Goal: Task Accomplishment & Management: Manage account settings

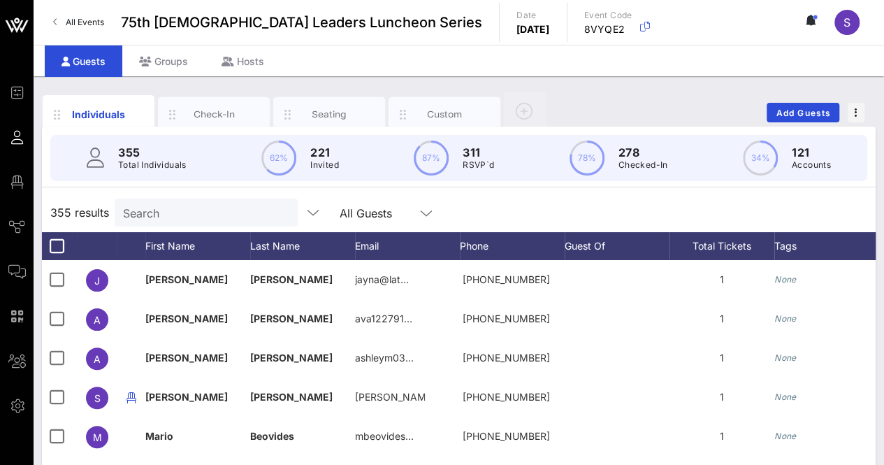
click at [175, 201] on div "Search" at bounding box center [205, 213] width 164 height 28
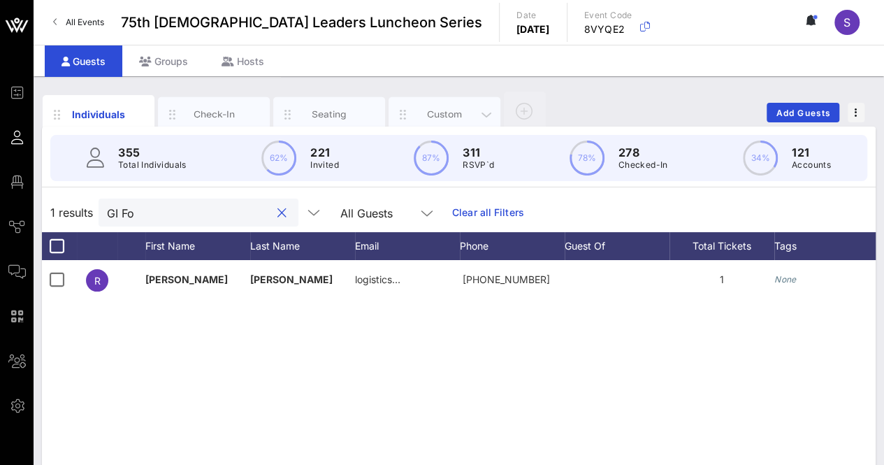
type input "GI Fo"
click at [464, 109] on div "Custom" at bounding box center [445, 114] width 62 height 13
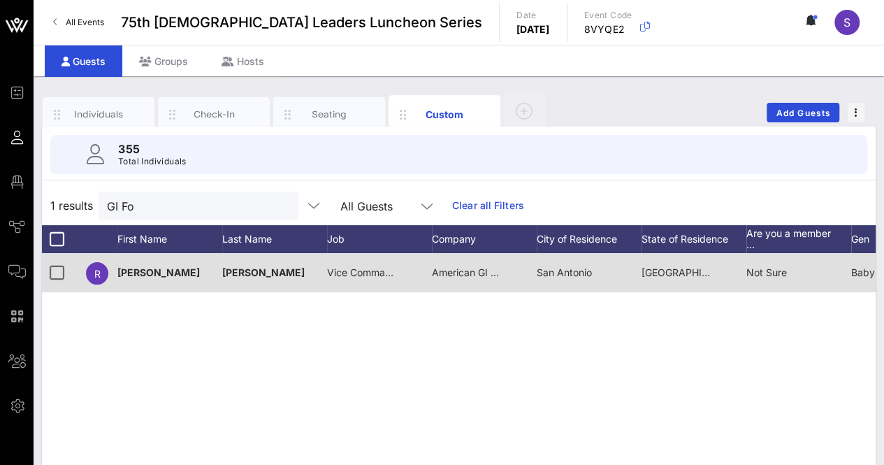
click at [494, 272] on span "American GI Forum" at bounding box center [475, 272] width 87 height 12
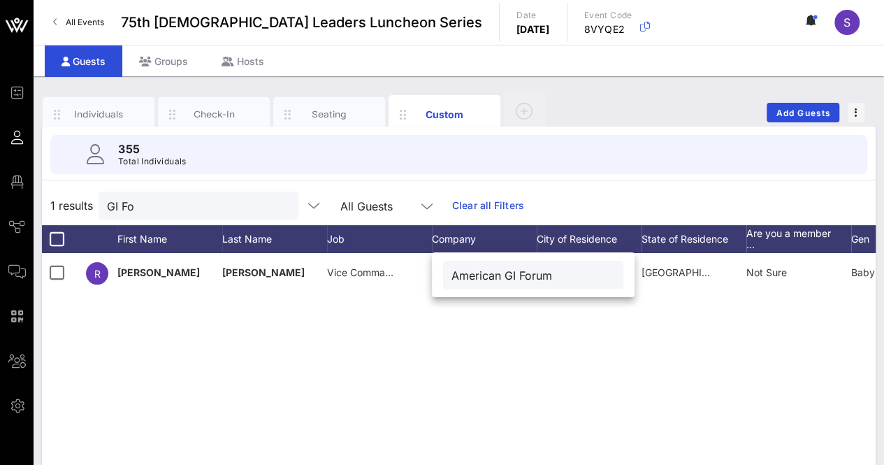
click at [526, 403] on div "[PERSON_NAME] Vice Commander American GI Forum [GEOGRAPHIC_DATA] [GEOGRAPHIC_DA…" at bounding box center [459, 462] width 834 height 419
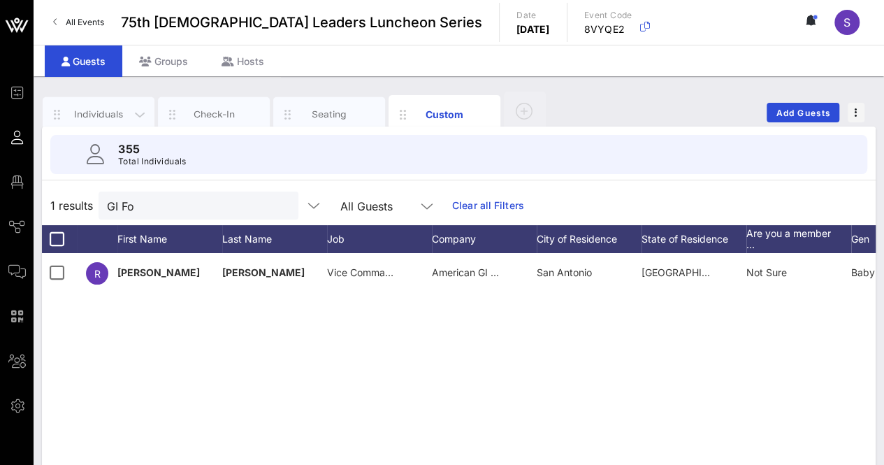
click at [88, 108] on div "Individuals" at bounding box center [99, 114] width 62 height 13
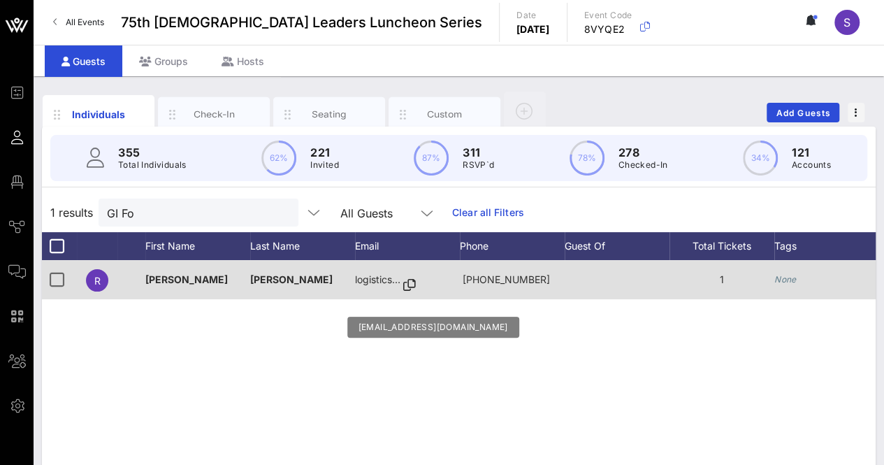
click at [413, 286] on icon at bounding box center [409, 285] width 13 height 1
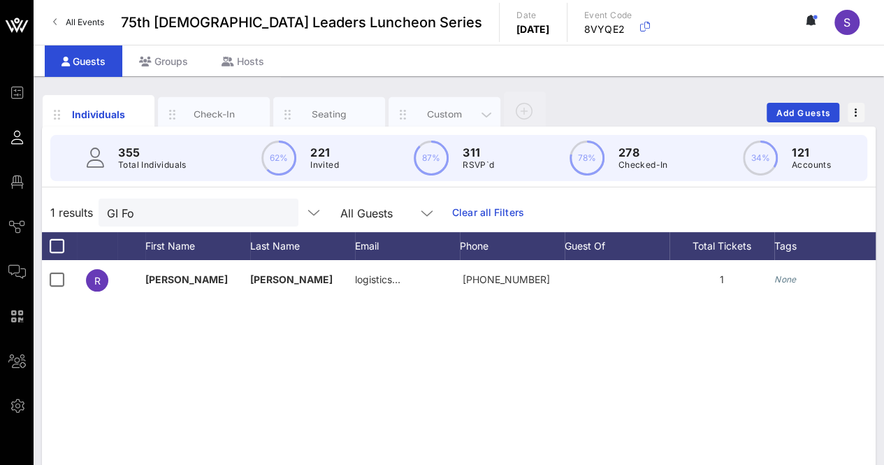
click at [453, 108] on div "Custom" at bounding box center [445, 114] width 62 height 13
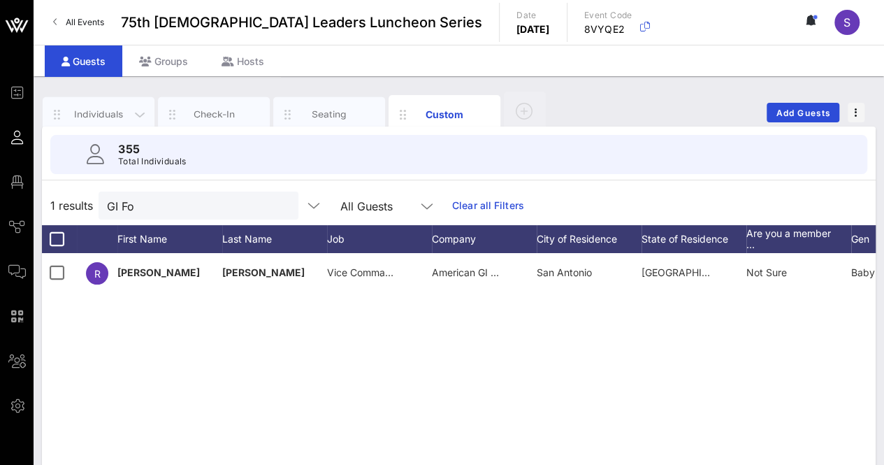
click at [98, 115] on div "Individuals" at bounding box center [99, 114] width 62 height 13
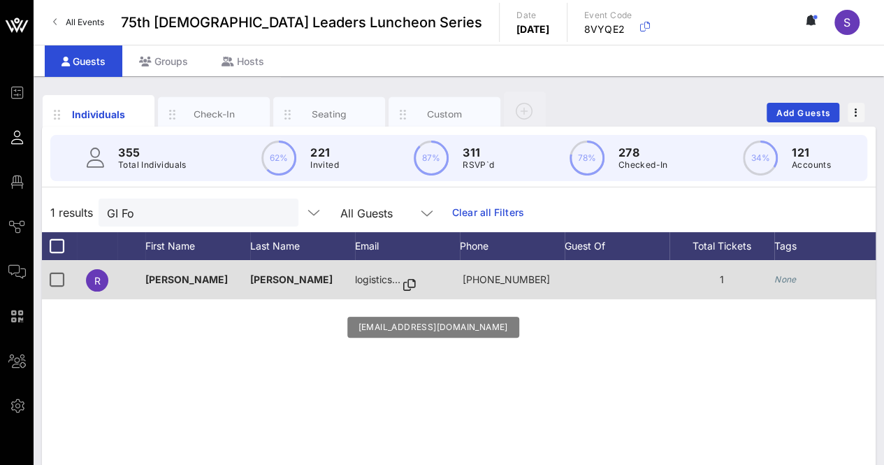
click at [410, 285] on icon at bounding box center [409, 285] width 13 height 1
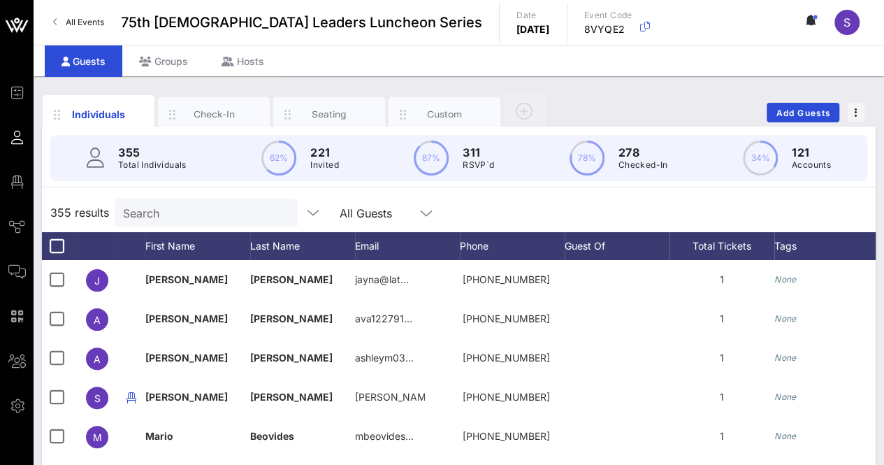
click at [195, 217] on input "Search" at bounding box center [205, 212] width 164 height 18
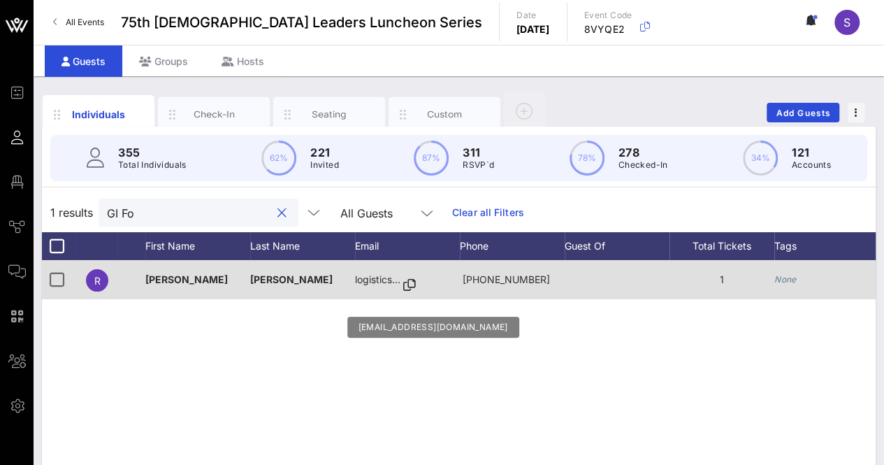
type input "GI Fo"
click at [410, 285] on icon at bounding box center [409, 285] width 13 height 1
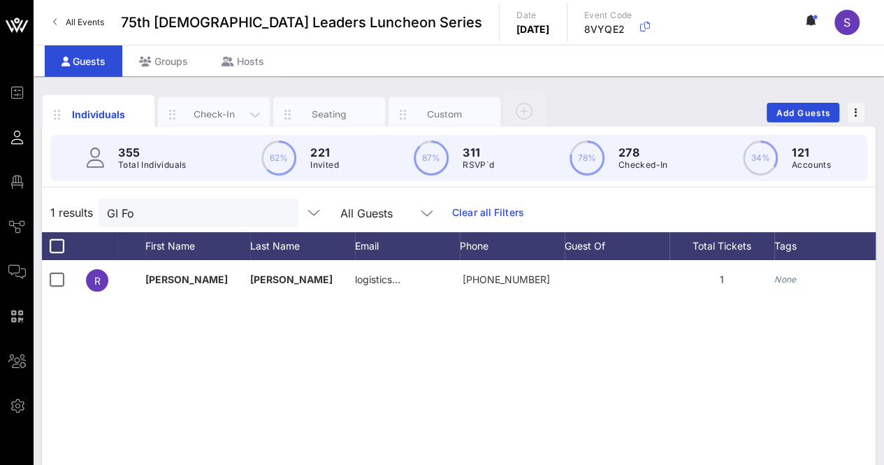
click at [199, 110] on div "Check-In" at bounding box center [214, 114] width 62 height 13
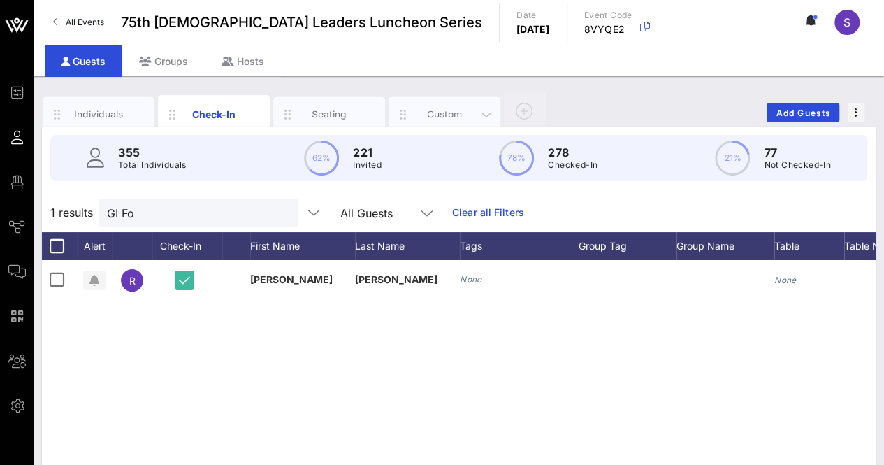
click at [452, 99] on div "Custom" at bounding box center [445, 114] width 112 height 35
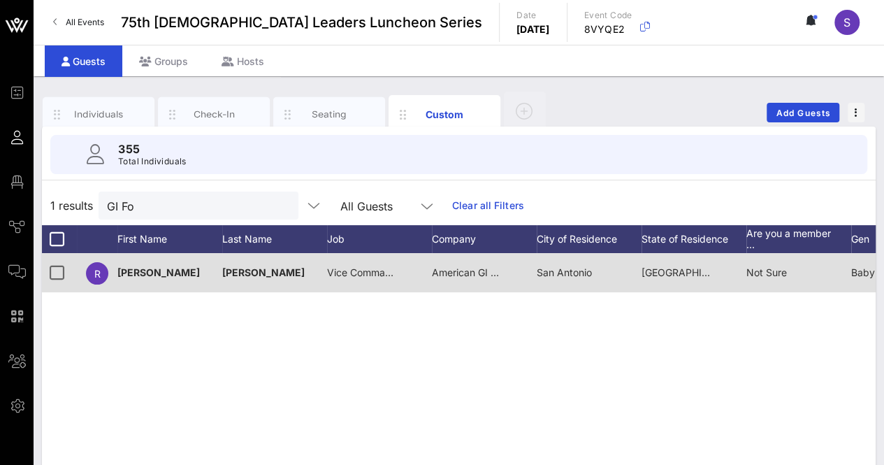
click at [481, 269] on span "American GI Forum" at bounding box center [475, 272] width 87 height 12
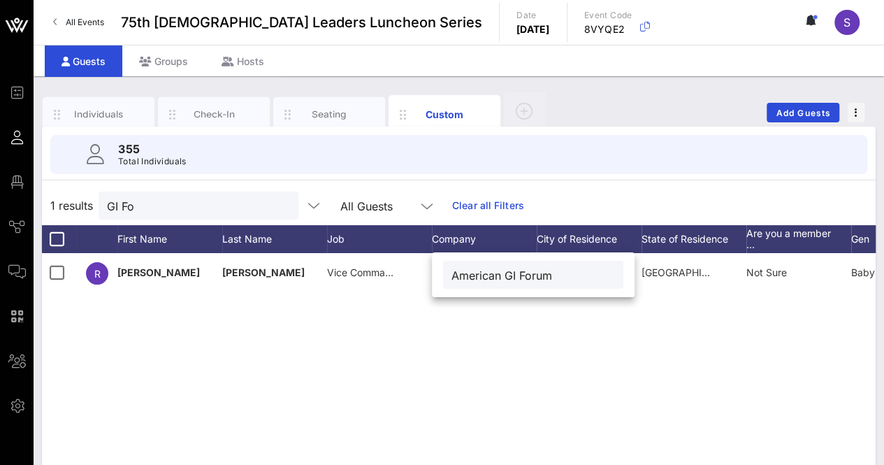
click at [508, 366] on div "[PERSON_NAME] Vice Commander American GI Forum [GEOGRAPHIC_DATA] [GEOGRAPHIC_DA…" at bounding box center [459, 462] width 834 height 419
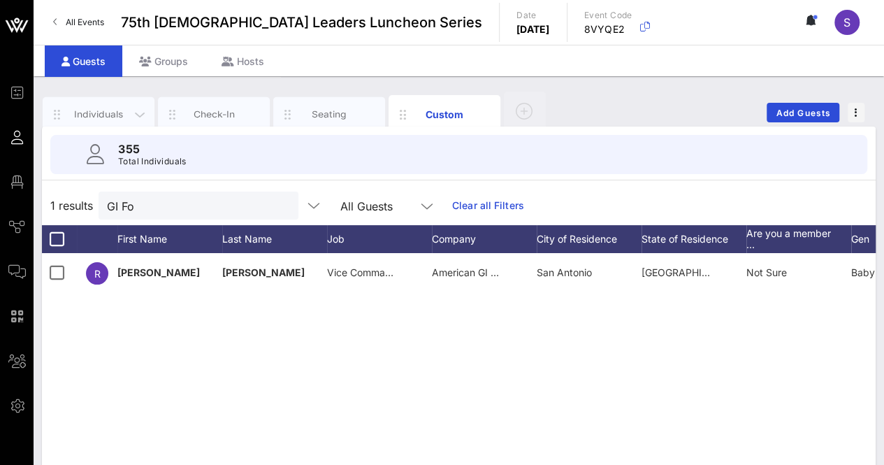
click at [110, 116] on div "Individuals" at bounding box center [99, 114] width 62 height 13
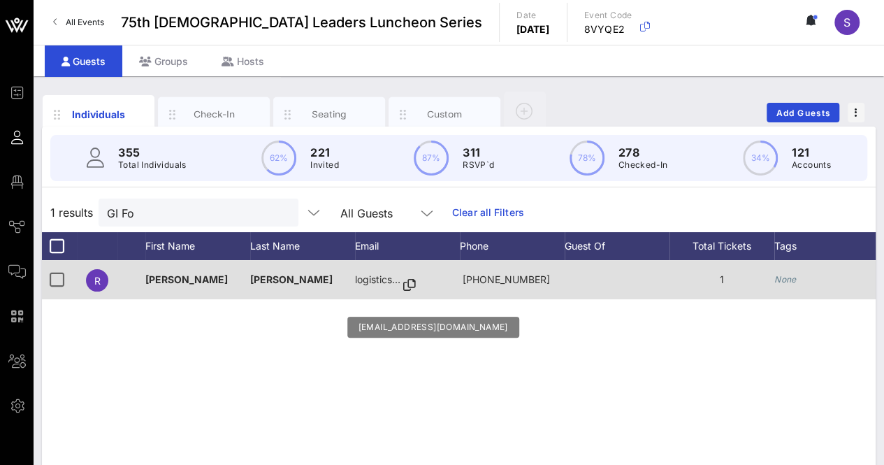
click at [404, 285] on icon at bounding box center [409, 285] width 13 height 1
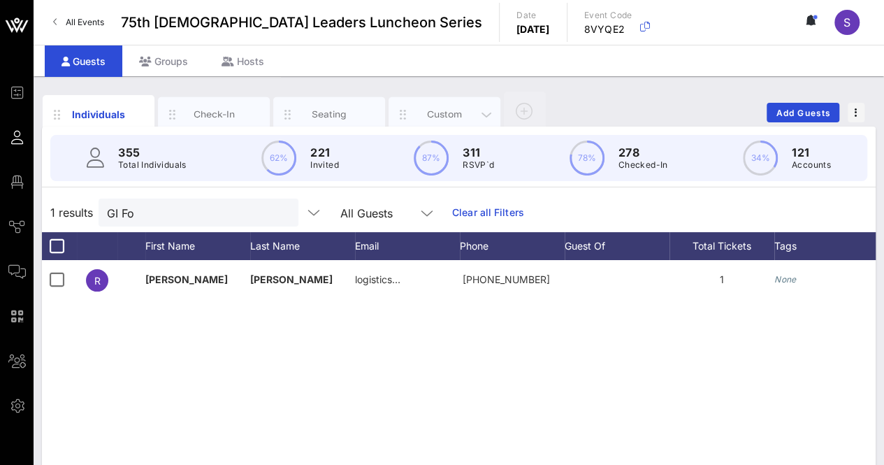
click at [428, 116] on div "Custom" at bounding box center [445, 114] width 62 height 13
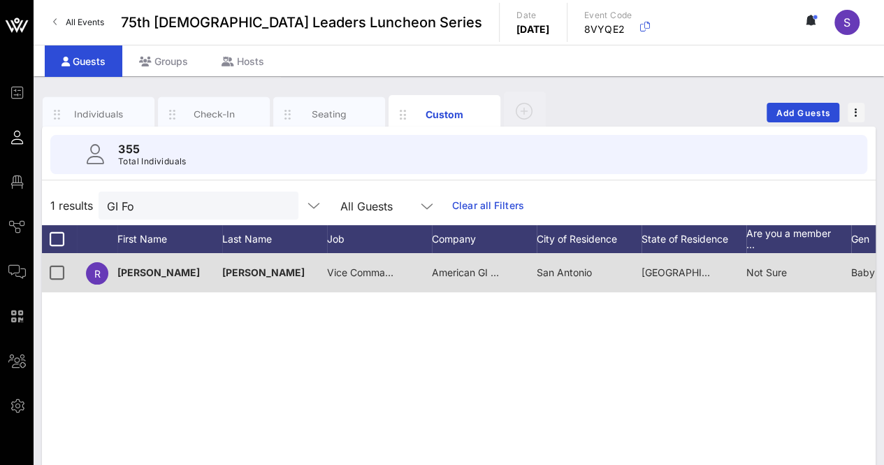
click at [362, 273] on span "Vice Commander" at bounding box center [366, 272] width 79 height 12
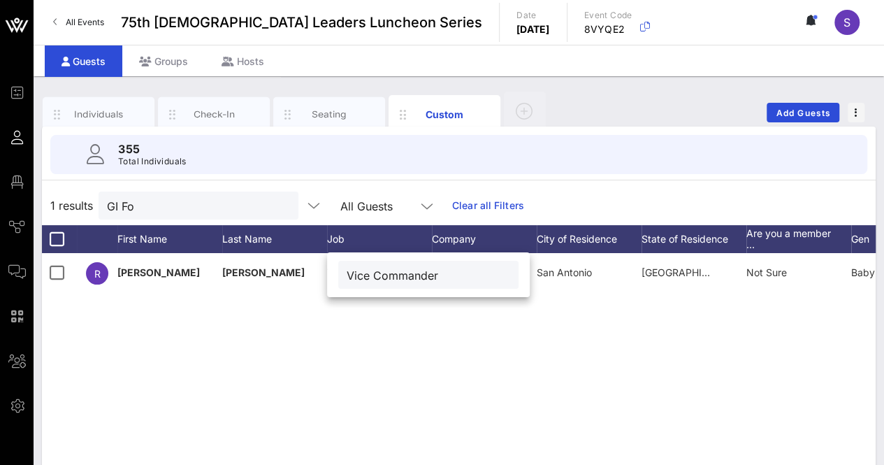
click at [604, 397] on div "[PERSON_NAME] Vice Commander American GI Forum [GEOGRAPHIC_DATA] [GEOGRAPHIC_DA…" at bounding box center [459, 462] width 834 height 419
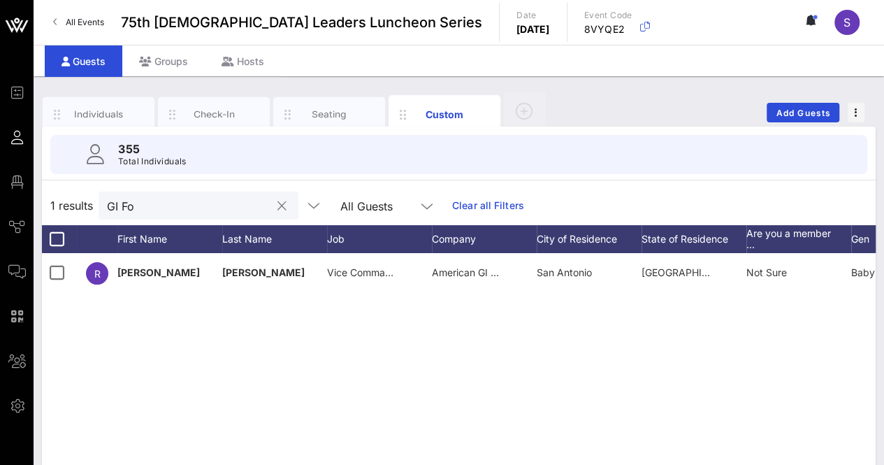
click at [278, 203] on button "clear icon" at bounding box center [282, 206] width 9 height 14
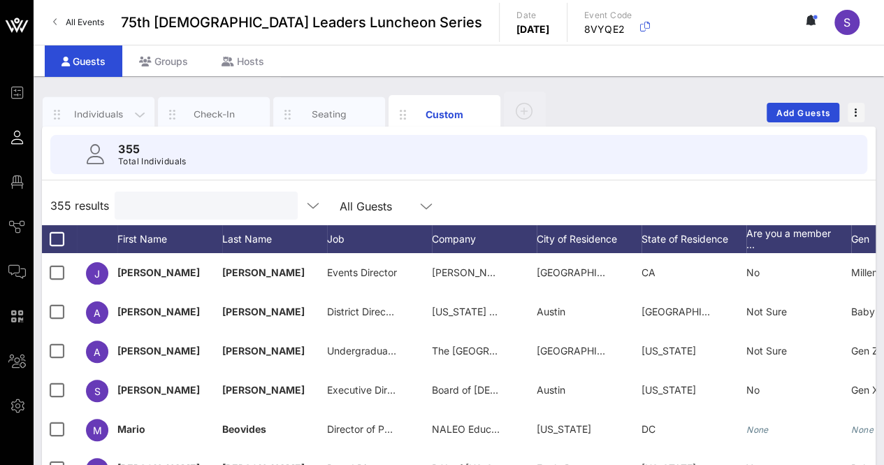
click at [81, 104] on div "Individuals" at bounding box center [99, 114] width 112 height 35
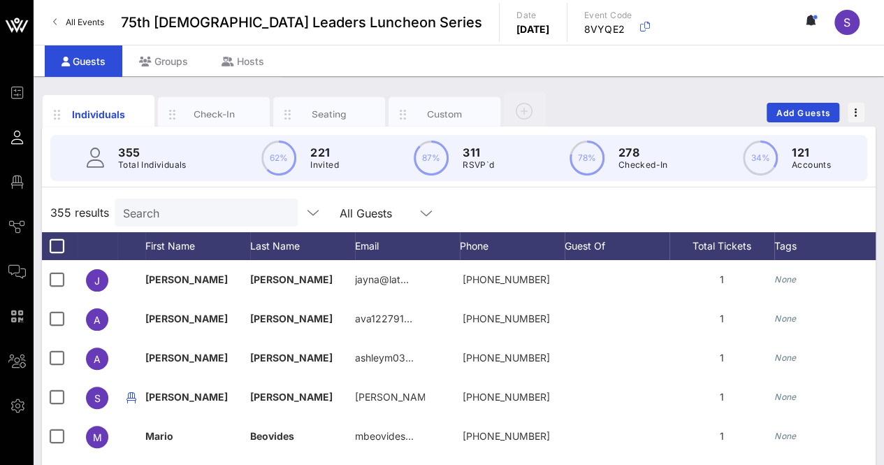
click at [631, 93] on div "Individuals Check-In Seating Custom Add Guests" at bounding box center [459, 112] width 834 height 45
click at [615, 99] on div "Individuals Check-In Seating Custom Add Guests" at bounding box center [459, 112] width 834 height 45
click at [222, 208] on input "Search" at bounding box center [205, 212] width 164 height 18
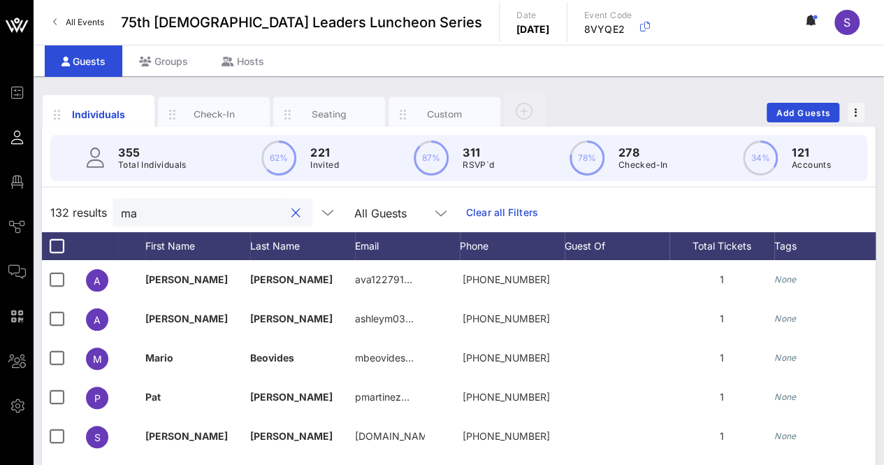
type input "m"
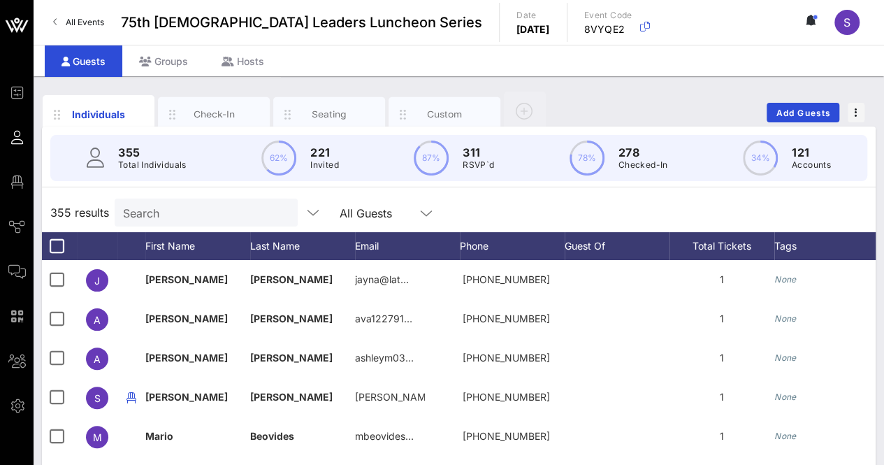
click at [624, 210] on div "355 results Search All Guests" at bounding box center [459, 212] width 834 height 39
